Goal: Understand process/instructions: Learn how to perform a task or action

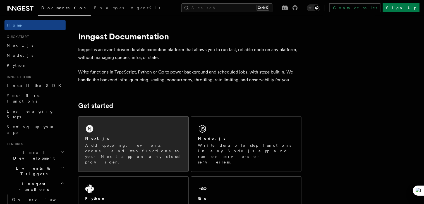
scroll to position [42, 0]
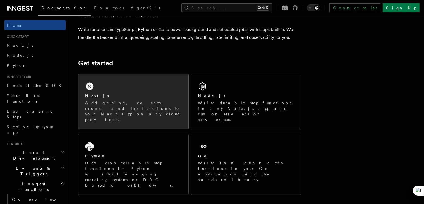
click at [120, 100] on p "Add queueing, events, crons, and step functions to your Next app on any cloud p…" at bounding box center [133, 111] width 97 height 22
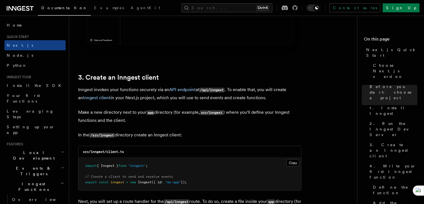
scroll to position [608, 0]
click at [287, 166] on button "Copy Copied" at bounding box center [292, 162] width 13 height 7
click at [291, 163] on button "Copy Copied" at bounding box center [292, 162] width 13 height 7
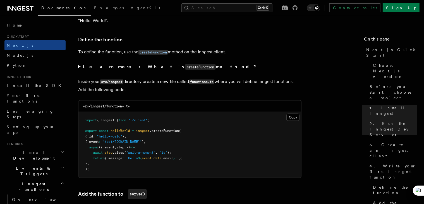
scroll to position [936, 0]
